Goal: Transaction & Acquisition: Purchase product/service

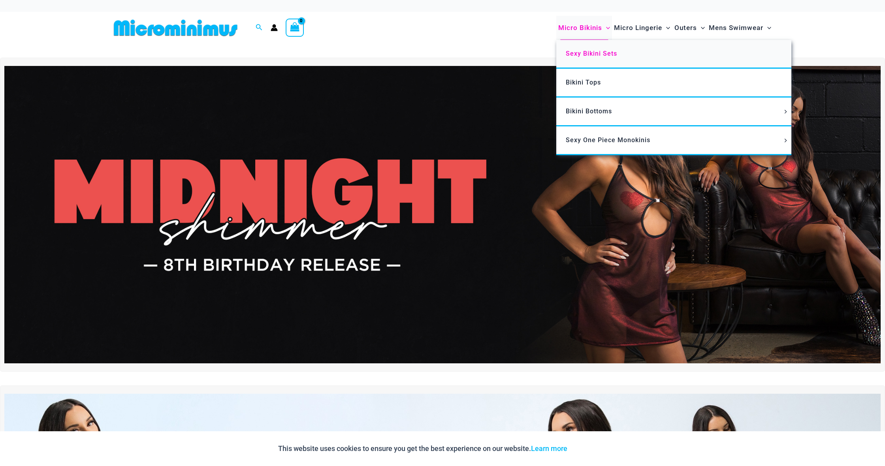
click at [585, 55] on span "Sexy Bikini Sets" at bounding box center [591, 54] width 51 height 8
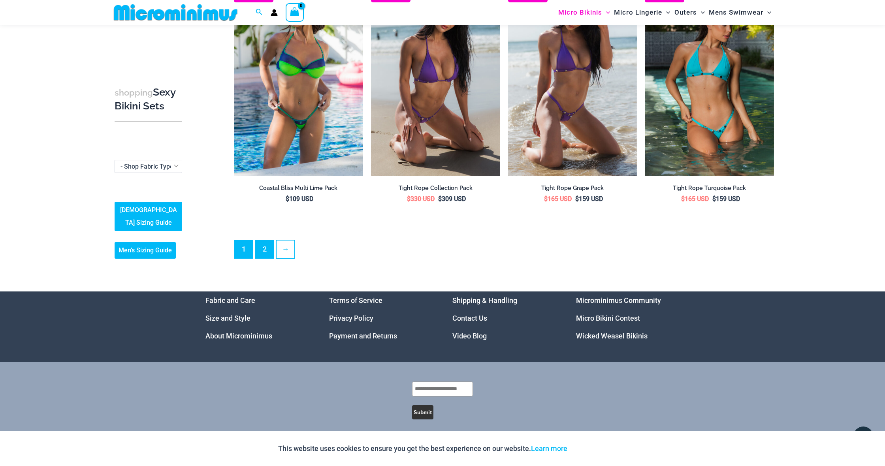
scroll to position [1857, 0]
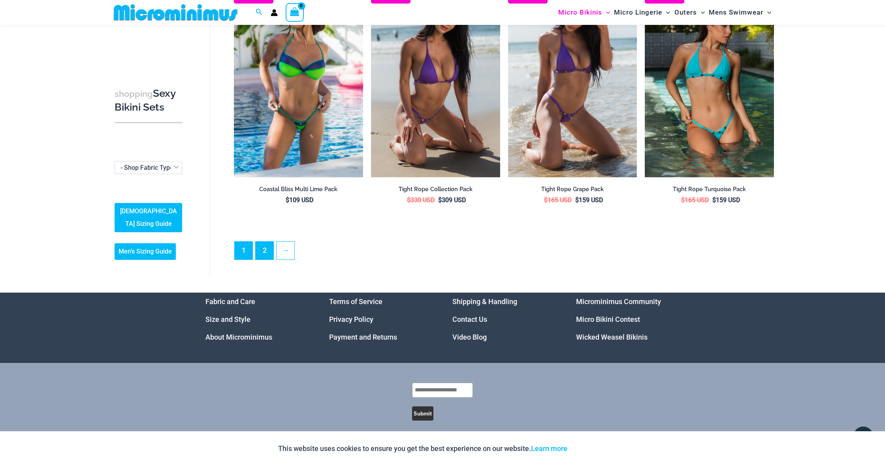
click at [263, 243] on link "2" at bounding box center [265, 251] width 18 height 18
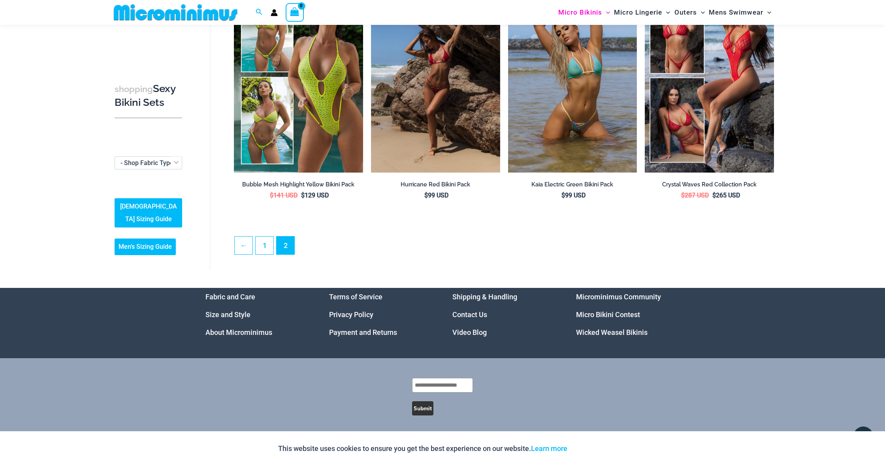
scroll to position [359, 0]
click at [265, 245] on link "1" at bounding box center [265, 246] width 18 height 18
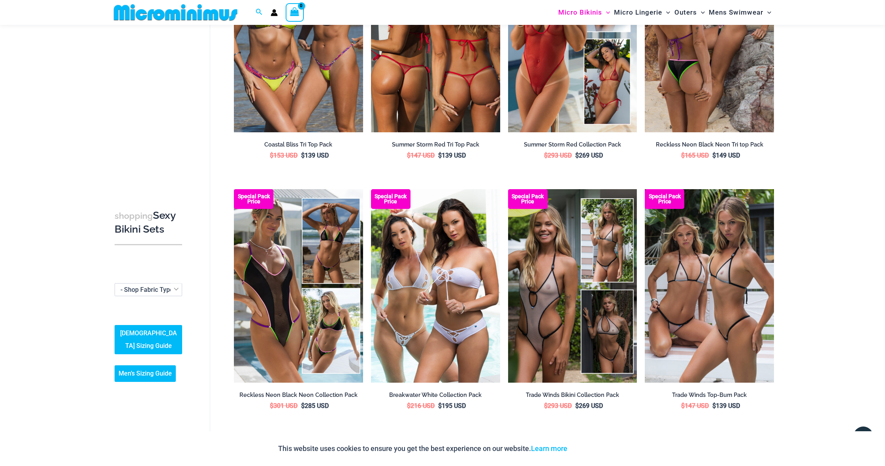
scroll to position [901, 0]
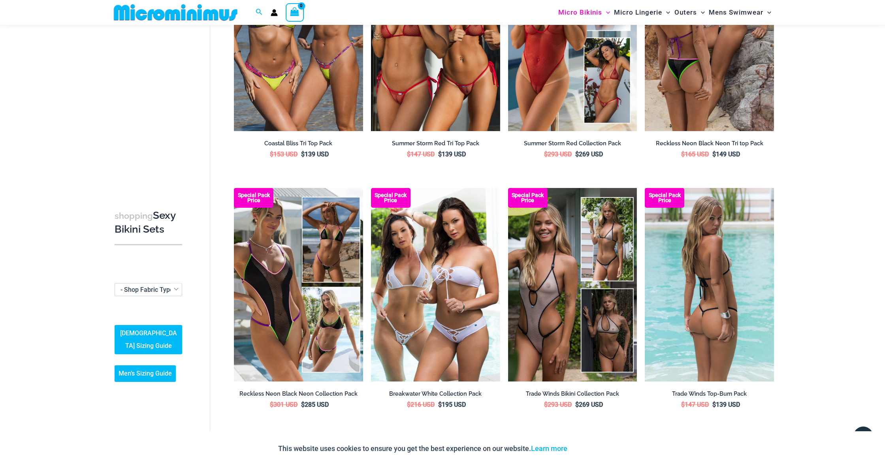
click at [698, 298] on img at bounding box center [709, 285] width 129 height 194
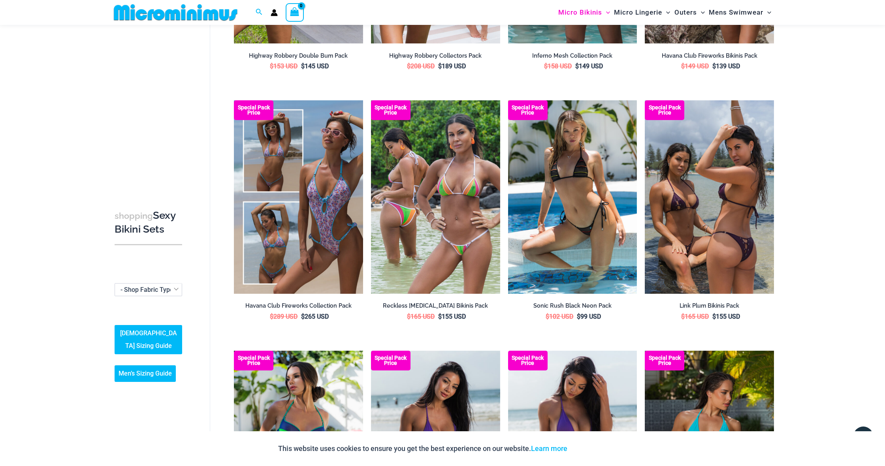
scroll to position [1490, 0]
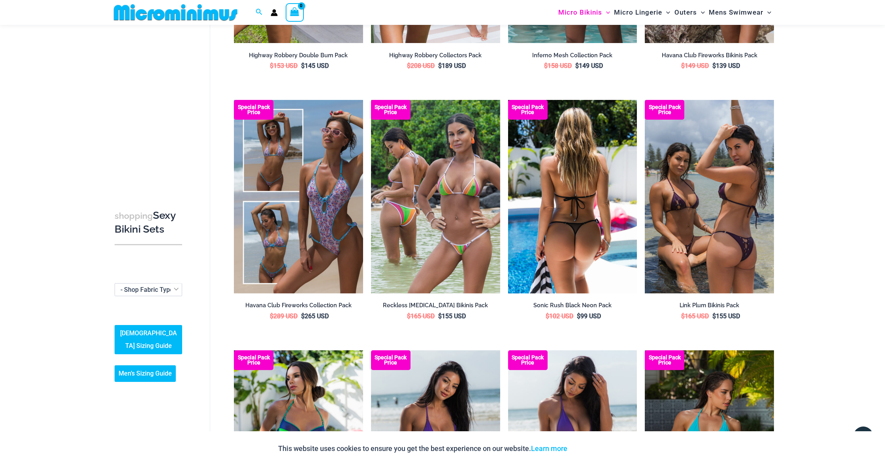
click at [574, 234] on img at bounding box center [572, 197] width 129 height 194
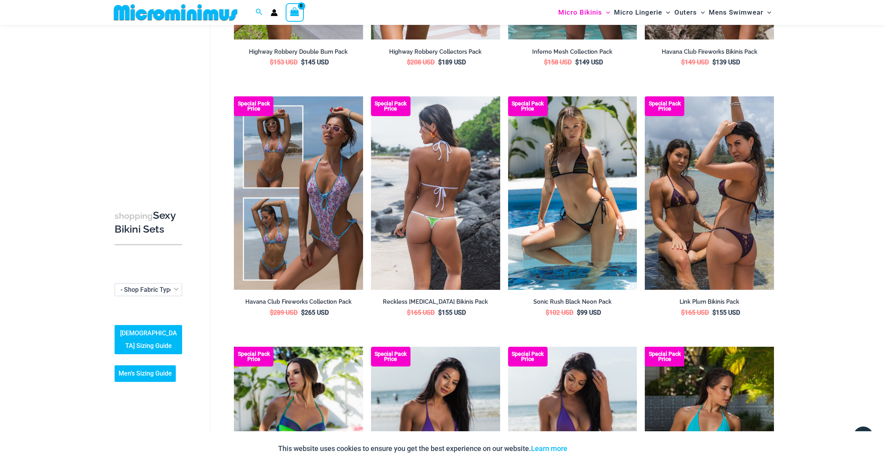
scroll to position [1495, 0]
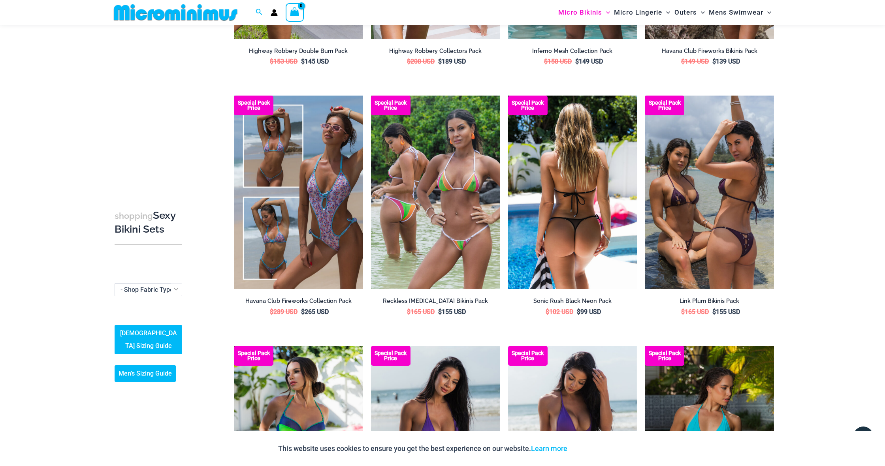
click at [579, 243] on img at bounding box center [572, 193] width 129 height 194
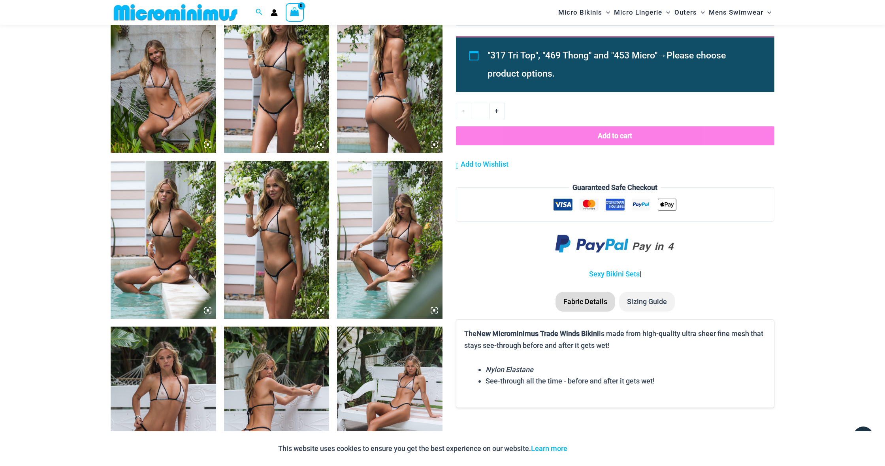
scroll to position [748, 0]
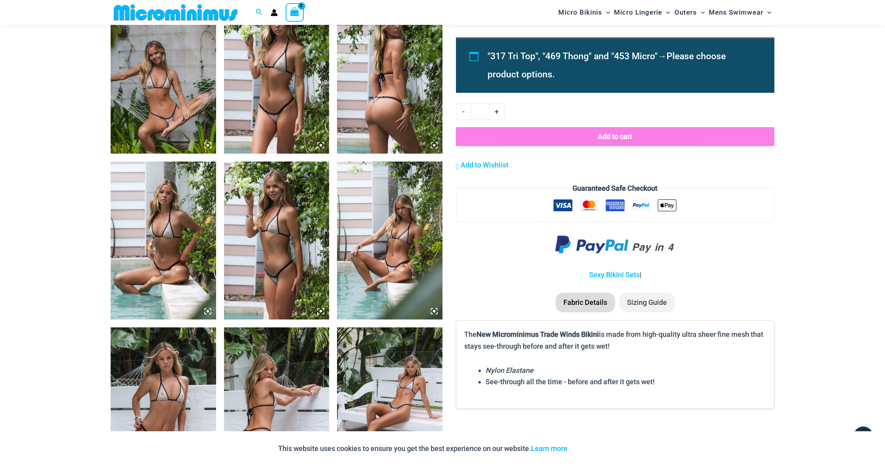
click at [433, 313] on icon at bounding box center [434, 311] width 7 height 7
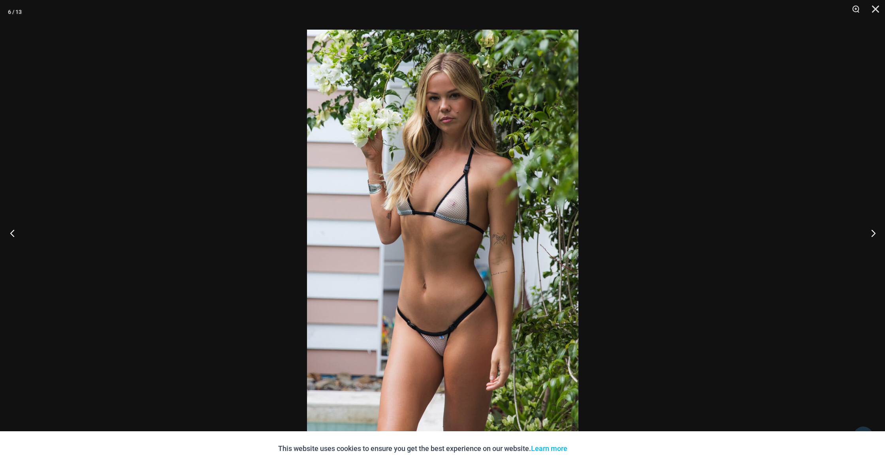
click at [13, 241] on button "Previous" at bounding box center [15, 233] width 30 height 40
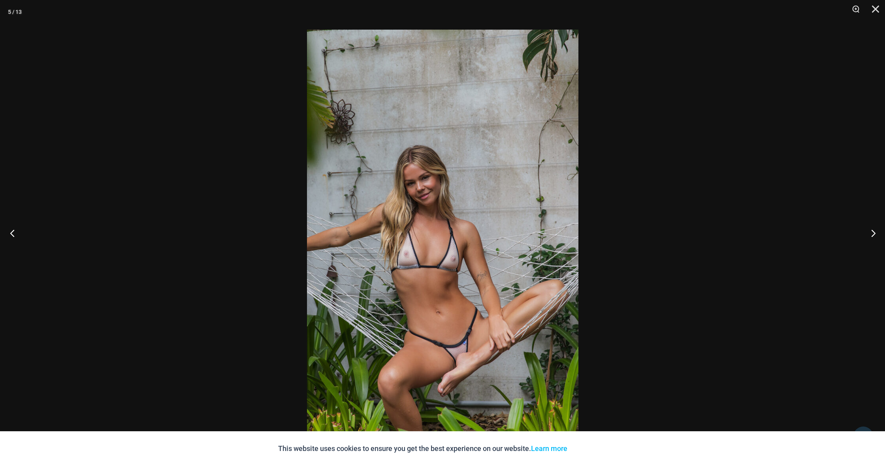
click at [15, 232] on button "Previous" at bounding box center [15, 233] width 30 height 40
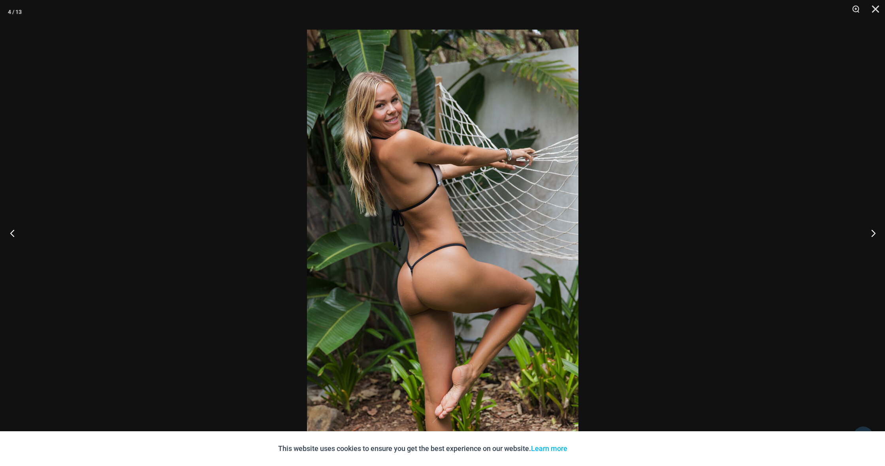
click at [15, 232] on button "Previous" at bounding box center [15, 233] width 30 height 40
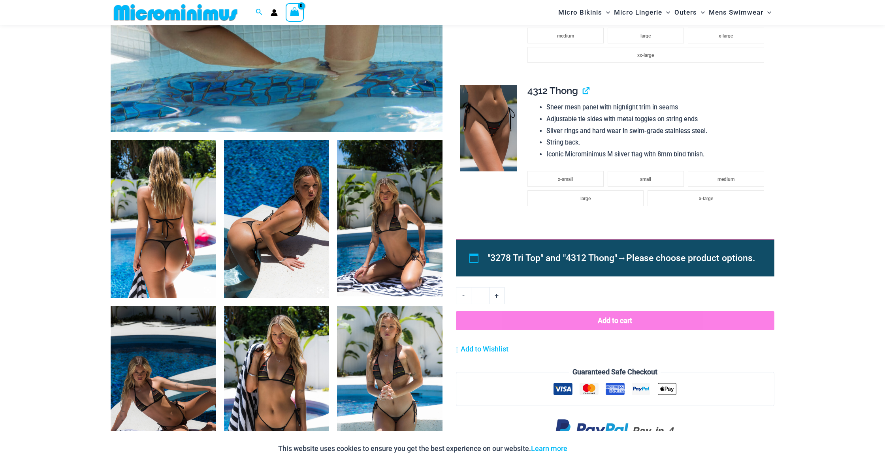
scroll to position [442, 0]
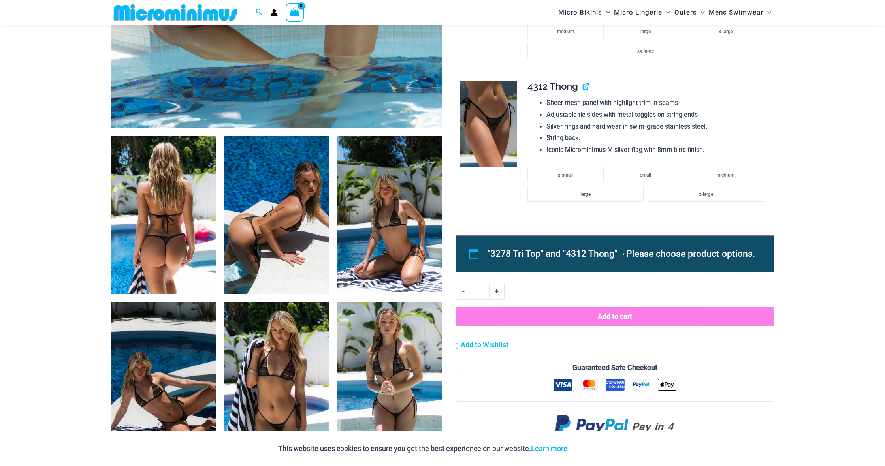
click at [151, 220] on img at bounding box center [163, 215] width 105 height 158
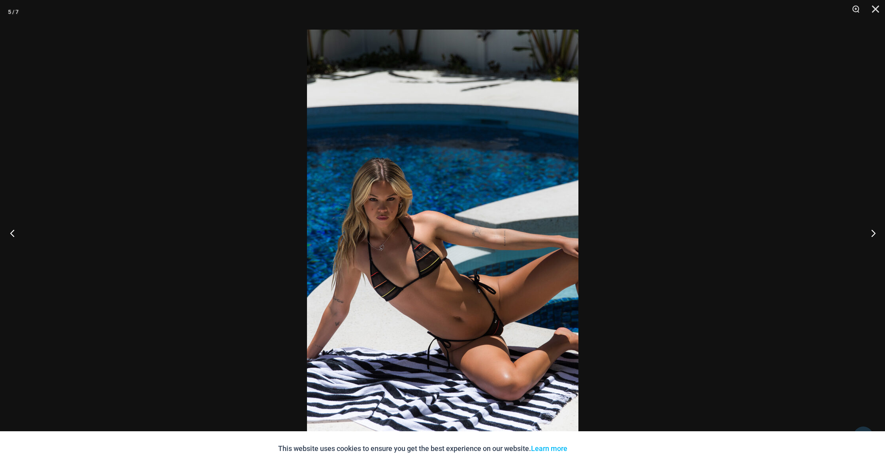
click at [11, 237] on button "Previous" at bounding box center [15, 233] width 30 height 40
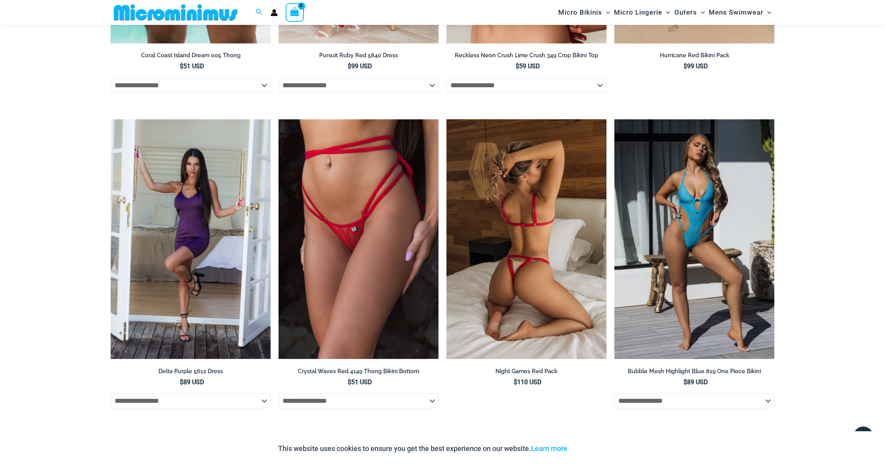
scroll to position [1308, 0]
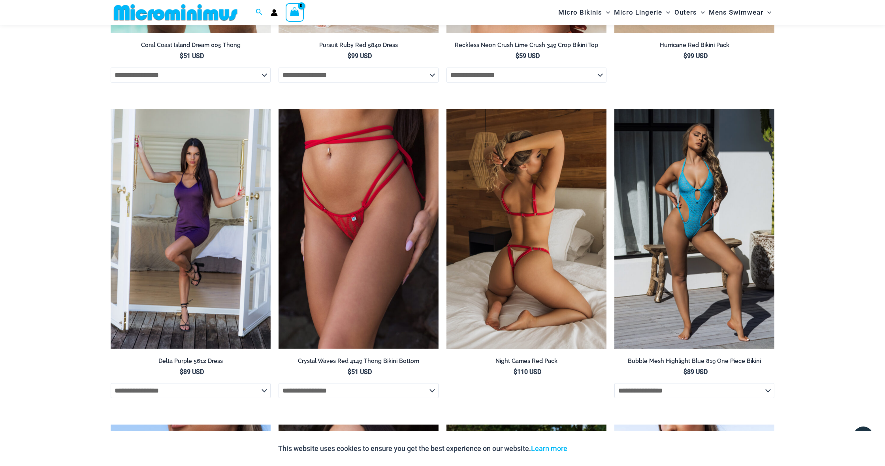
click at [538, 307] on img at bounding box center [526, 229] width 160 height 240
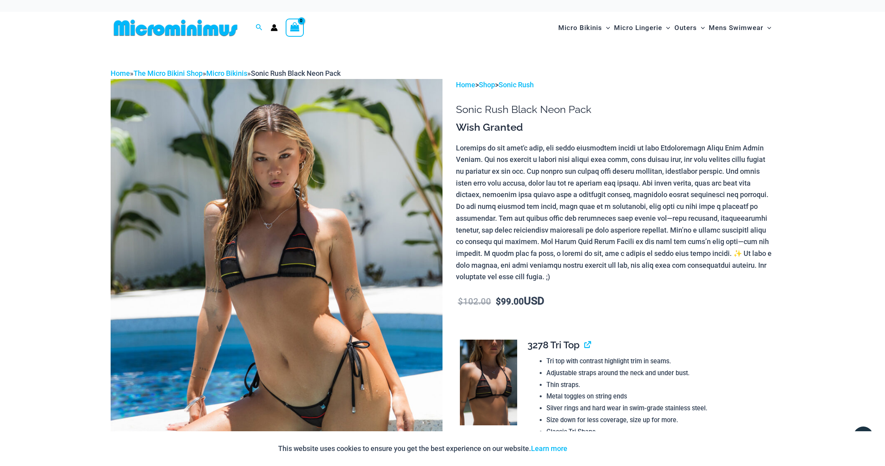
scroll to position [0, 0]
